Goal: Transaction & Acquisition: Purchase product/service

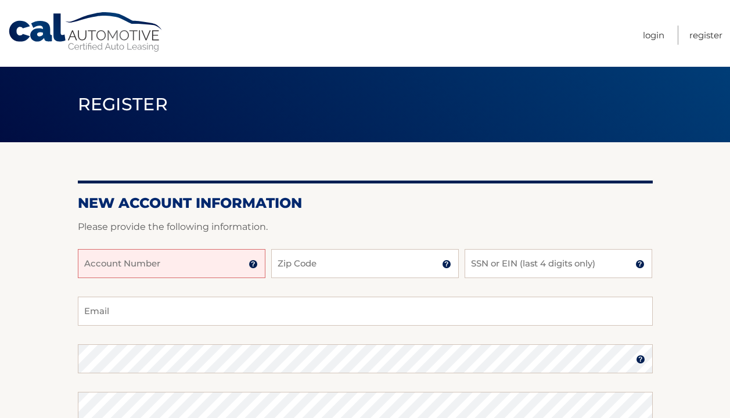
click at [234, 266] on input "Account Number" at bounding box center [171, 263] width 187 height 29
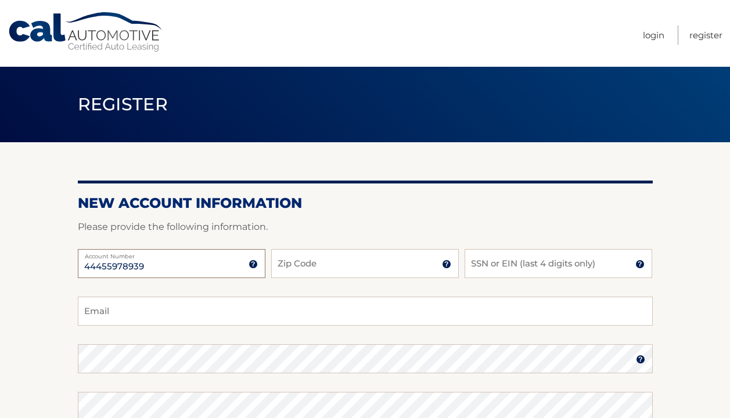
type input "44455978939"
click at [328, 262] on input "Zip Code" at bounding box center [364, 263] width 187 height 29
type input "14516"
type input "jenn.billinson@gmail.com"
click at [476, 268] on input "SSN or EIN (last 4 digits only)" at bounding box center [557, 263] width 187 height 29
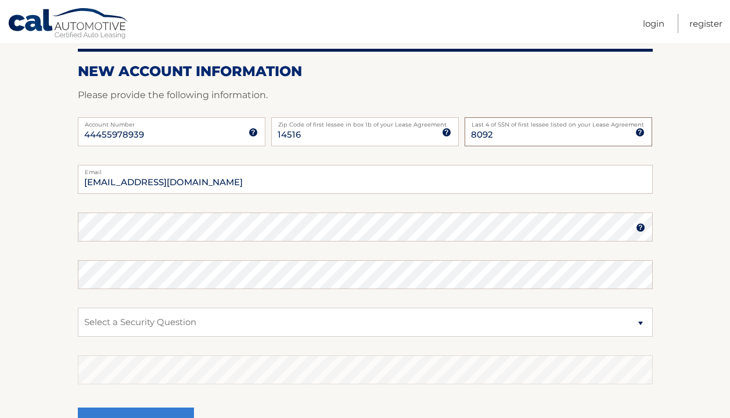
scroll to position [133, 0]
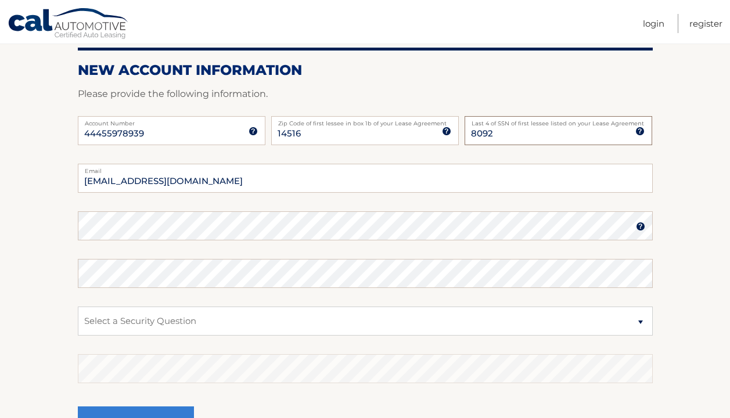
type input "8092"
click at [181, 316] on select "Select a Security Question What was the name of your elementary school? What is…" at bounding box center [365, 320] width 575 height 29
select select "2"
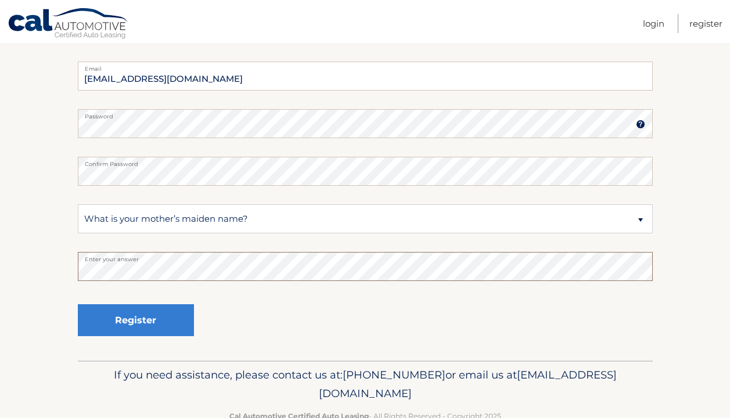
scroll to position [237, 0]
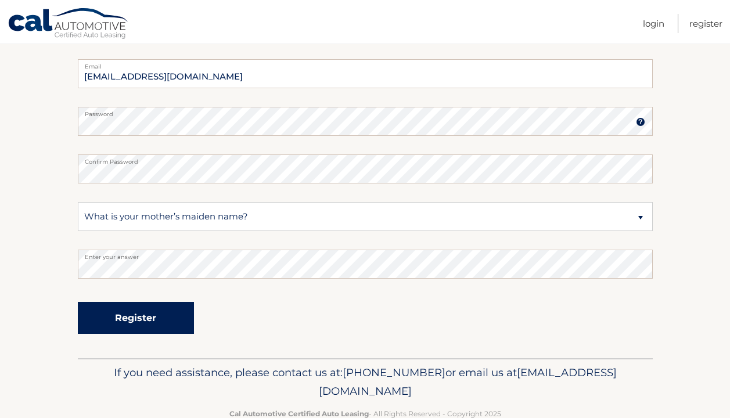
click at [131, 316] on button "Register" at bounding box center [136, 318] width 116 height 32
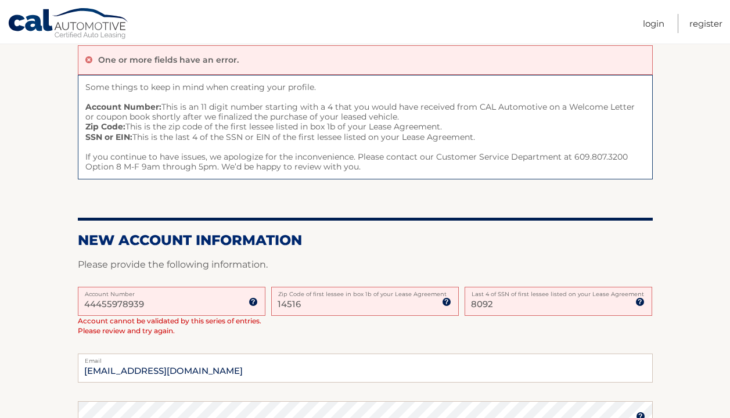
scroll to position [108, 0]
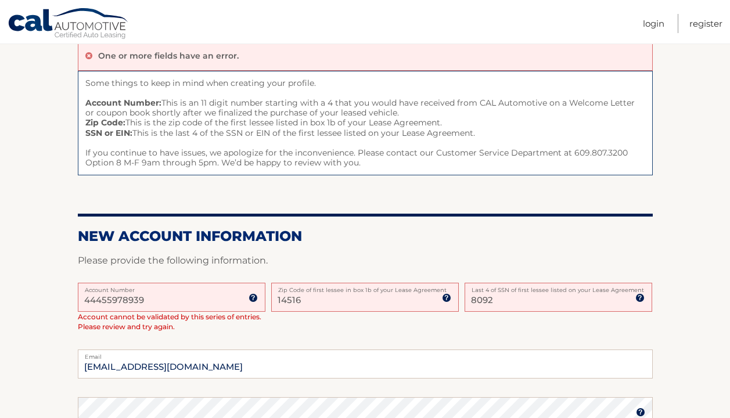
click at [167, 301] on input "44455978939" at bounding box center [171, 297] width 187 height 29
drag, startPoint x: 304, startPoint y: 301, endPoint x: 265, endPoint y: 304, distance: 39.6
click at [265, 304] on div "44455978939 Account Number 11 digit account number provided on your coupon book…" at bounding box center [365, 316] width 575 height 67
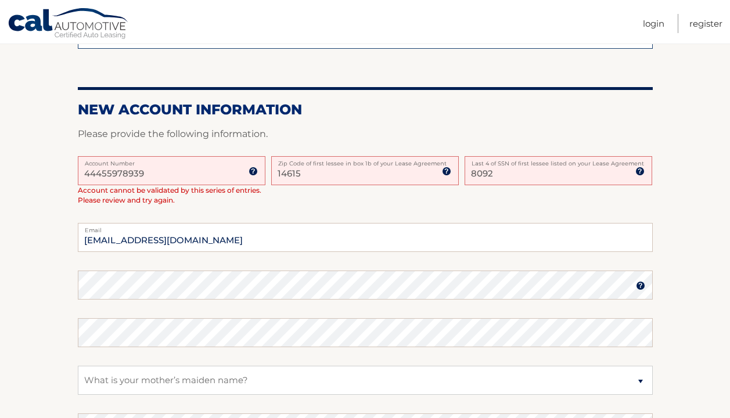
scroll to position [247, 0]
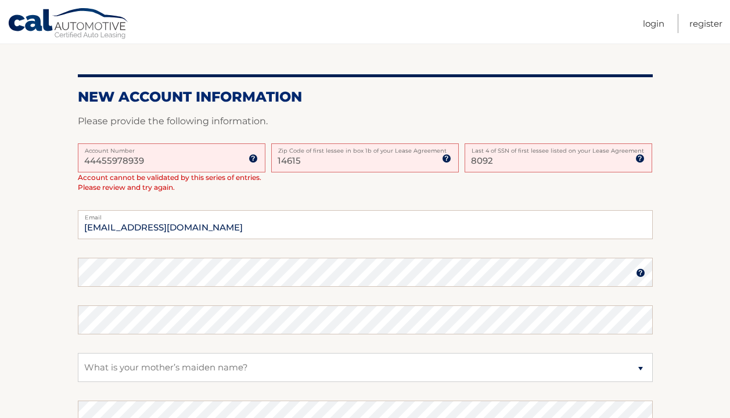
type input "14615"
click at [217, 362] on select "Select a Security Question What was the name of your elementary school? What is…" at bounding box center [365, 367] width 575 height 29
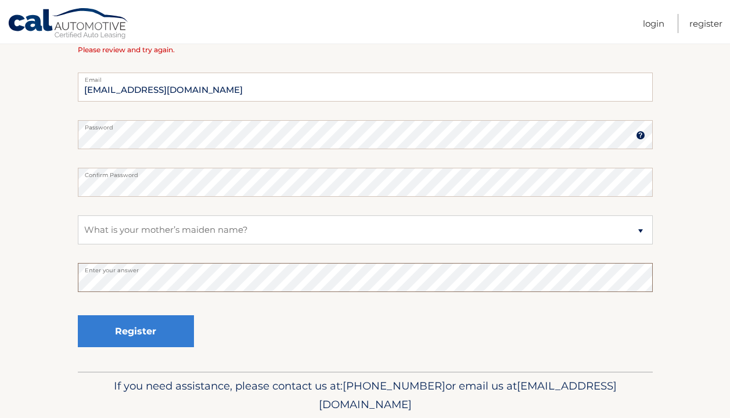
scroll to position [425, 0]
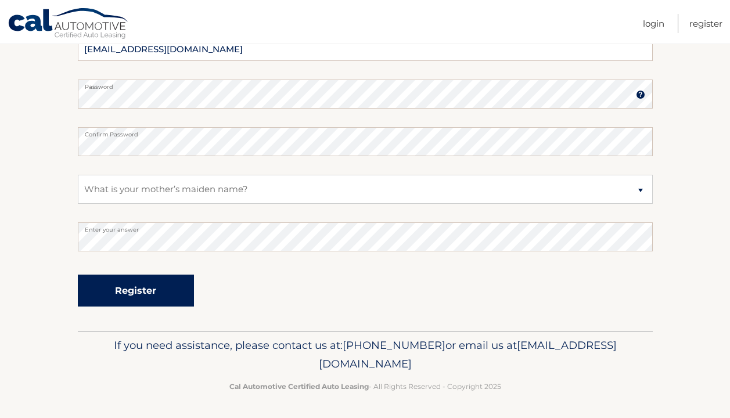
click at [165, 297] on button "Register" at bounding box center [136, 291] width 116 height 32
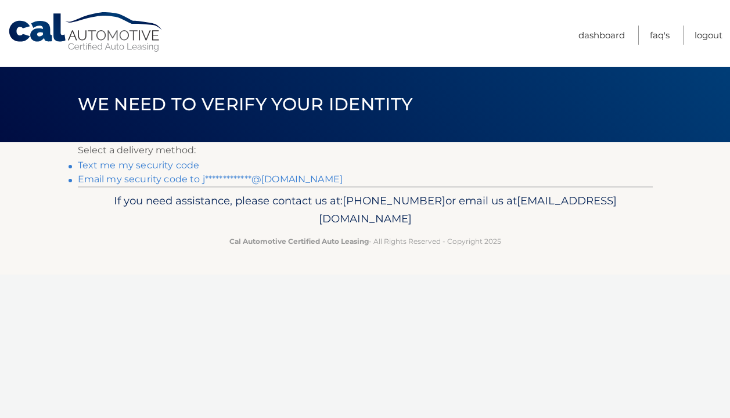
click at [145, 171] on li "Text me my security code" at bounding box center [365, 165] width 575 height 14
click at [142, 165] on link "Text me my security code" at bounding box center [139, 165] width 122 height 11
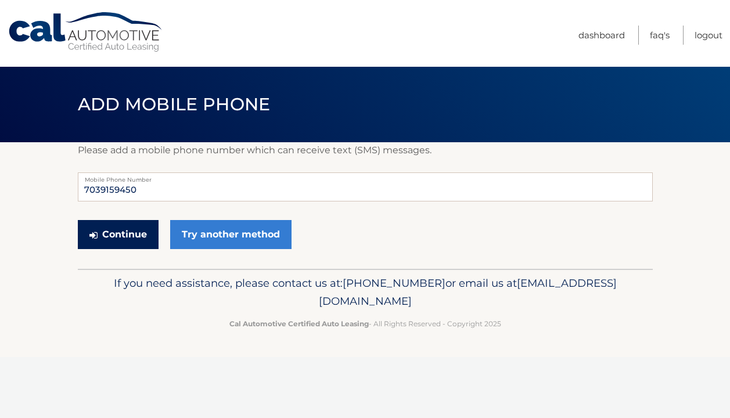
click at [149, 237] on button "Continue" at bounding box center [118, 234] width 81 height 29
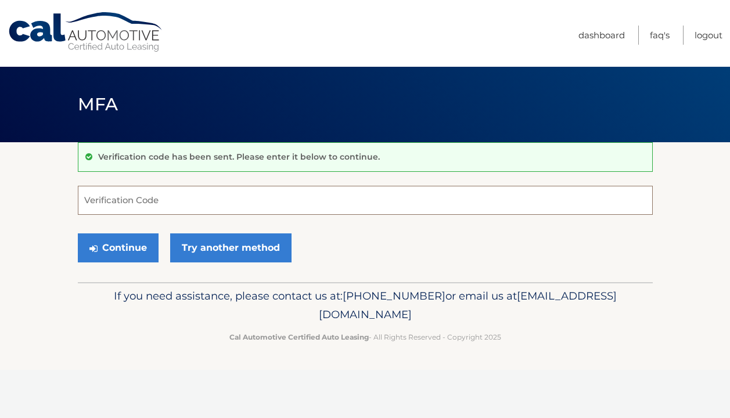
click at [147, 208] on input "Verification Code" at bounding box center [365, 200] width 575 height 29
type input "778839"
click at [121, 244] on button "Continue" at bounding box center [118, 247] width 81 height 29
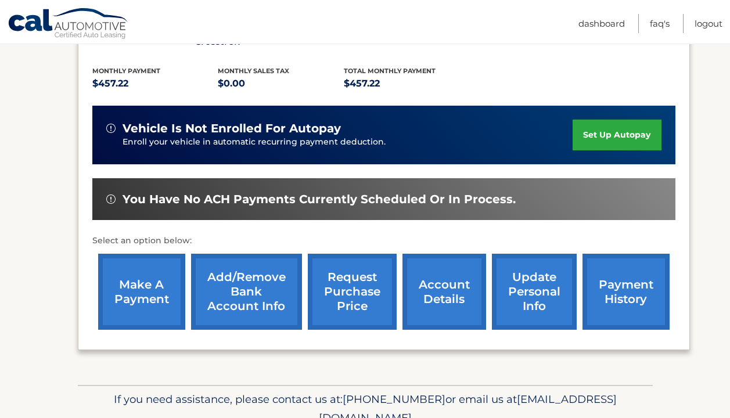
scroll to position [262, 0]
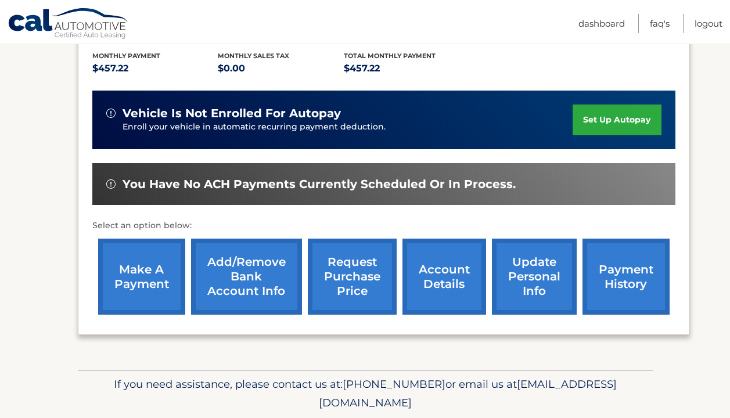
click at [129, 275] on link "make a payment" at bounding box center [141, 277] width 87 height 76
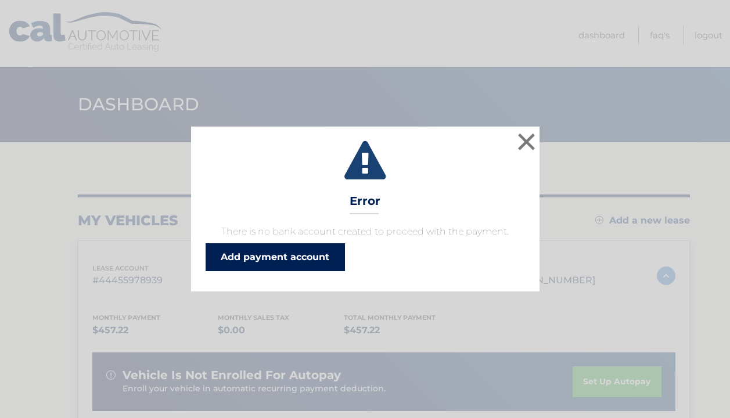
click at [292, 255] on link "Add payment account" at bounding box center [274, 257] width 139 height 28
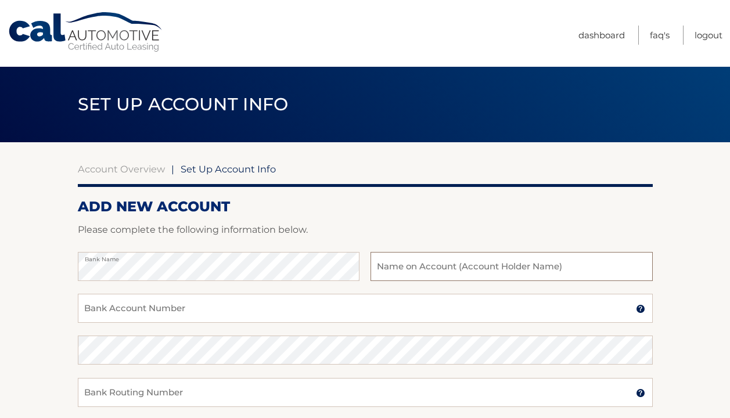
click at [434, 262] on input "text" at bounding box center [511, 266] width 282 height 29
type input "[PERSON_NAME]"
click at [341, 308] on input "Bank Account Number" at bounding box center [365, 308] width 575 height 29
type input "004124330995"
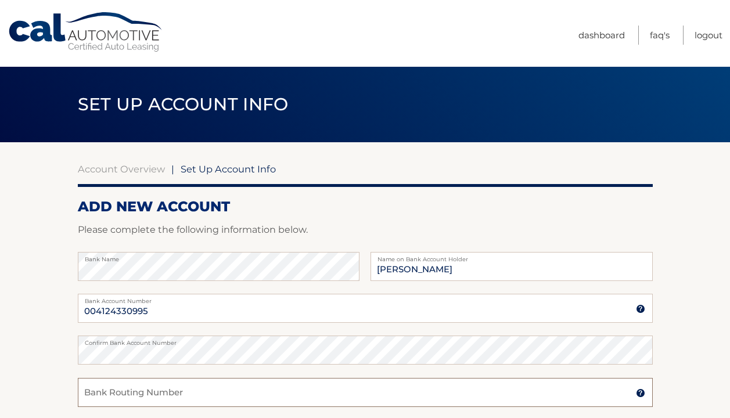
click at [271, 389] on input "Bank Routing Number" at bounding box center [365, 392] width 575 height 29
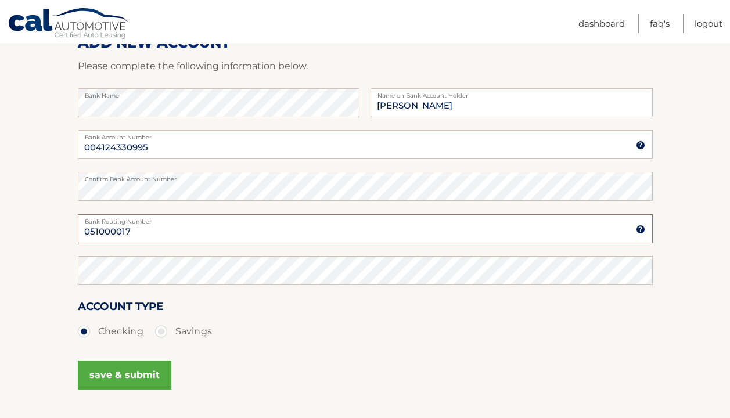
scroll to position [184, 0]
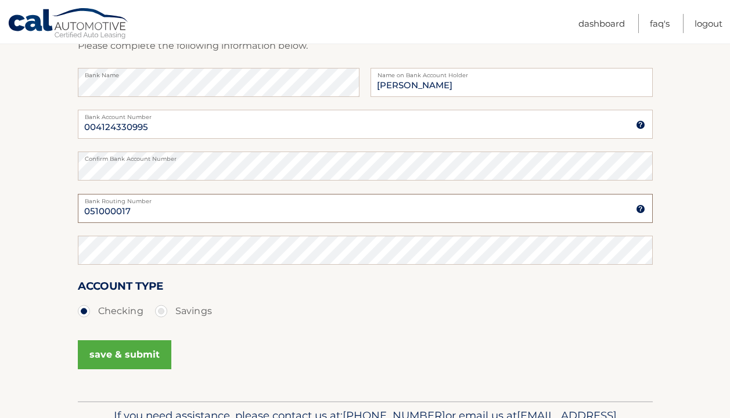
type input "051000017"
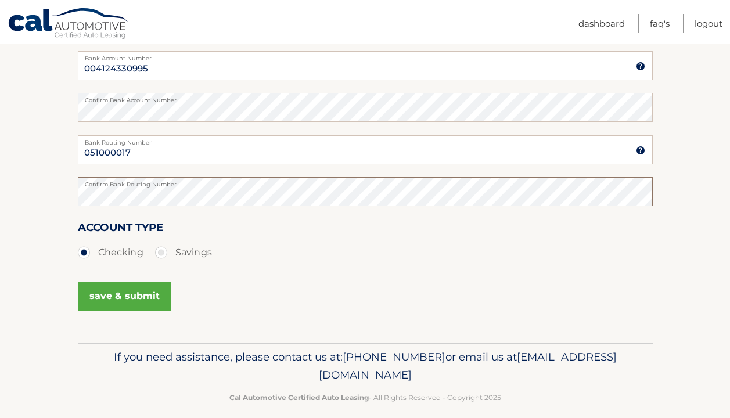
scroll to position [247, 0]
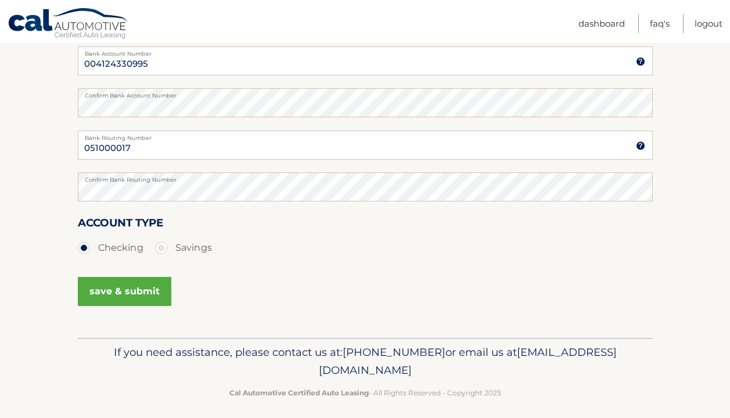
click at [121, 298] on button "save & submit" at bounding box center [124, 291] width 93 height 29
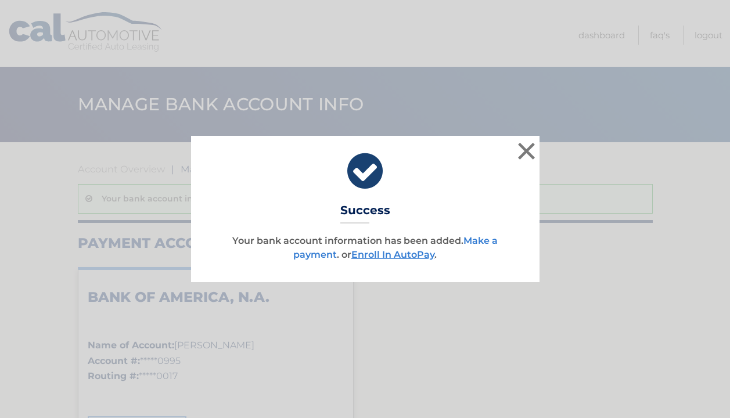
click at [307, 255] on link "Make a payment" at bounding box center [395, 247] width 204 height 25
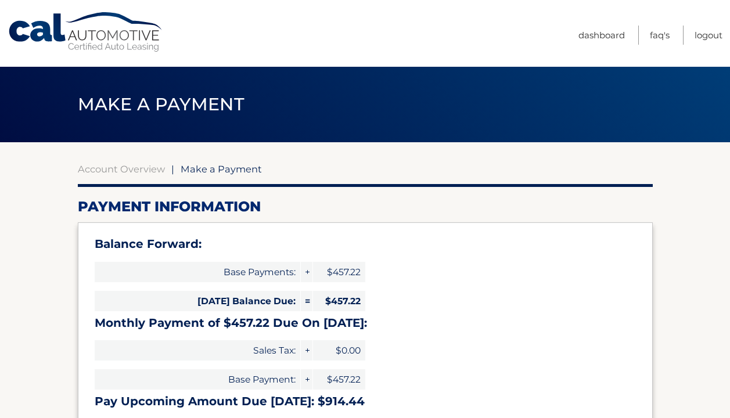
select select "YTU0NmQ3YzctNDBkMC00MWExLWFjNGQtMzg3NDRmMTg4MmI4"
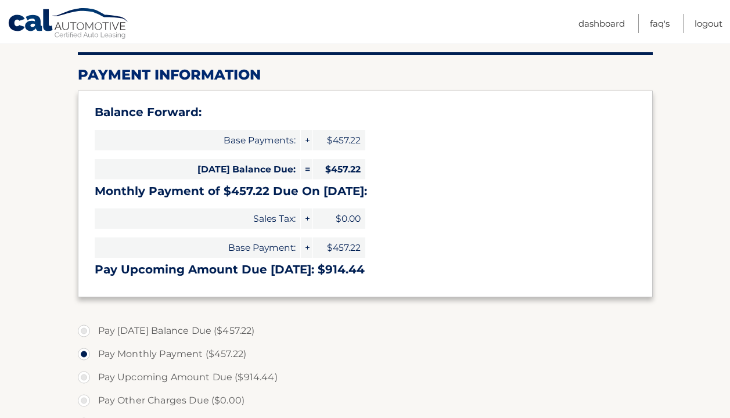
scroll to position [154, 0]
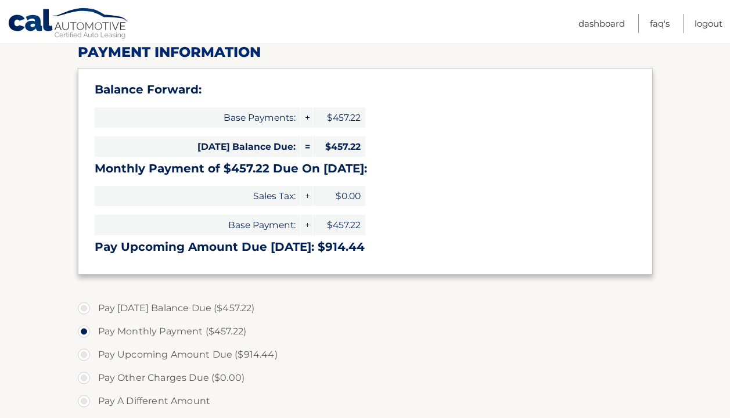
click at [84, 304] on label "Pay [DATE] Balance Due ($457.22)" at bounding box center [365, 308] width 575 height 23
click at [84, 304] on input "Pay Today's Balance Due ($457.22)" at bounding box center [88, 306] width 12 height 19
radio input "true"
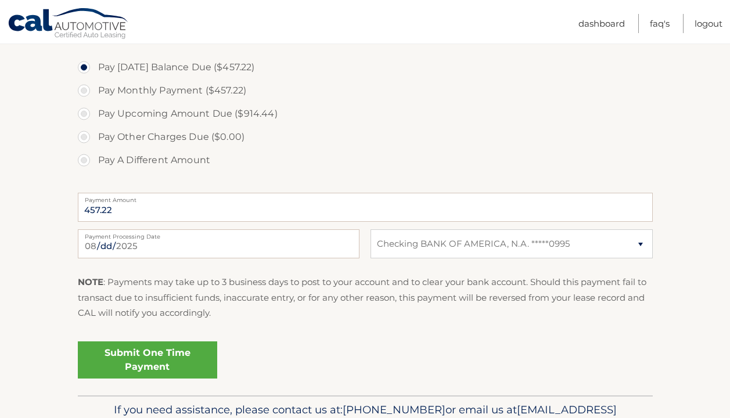
scroll to position [397, 0]
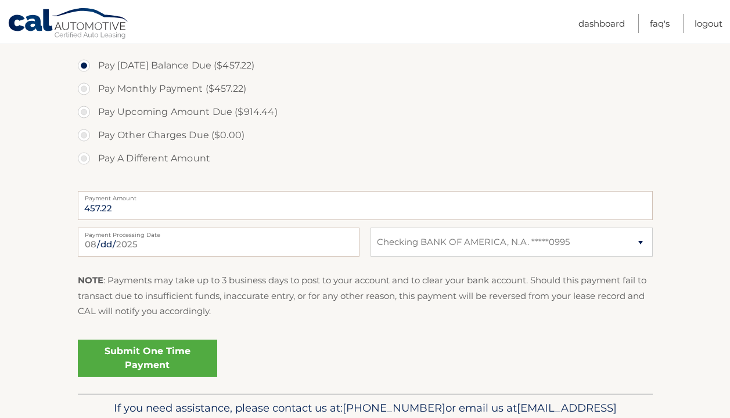
click at [176, 351] on link "Submit One Time Payment" at bounding box center [147, 358] width 139 height 37
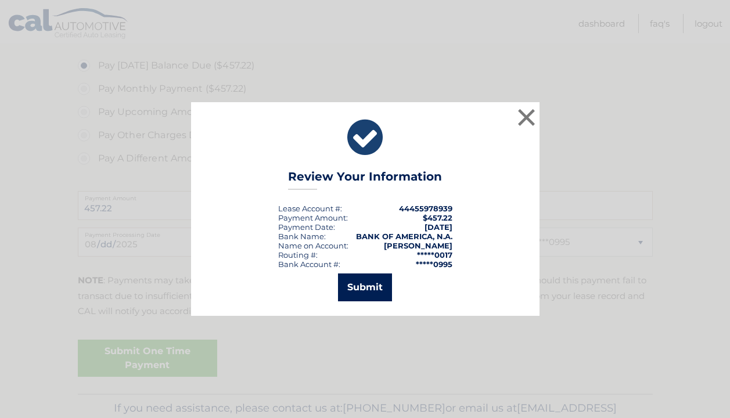
click at [361, 291] on button "Submit" at bounding box center [365, 287] width 54 height 28
